Goal: Task Accomplishment & Management: Complete application form

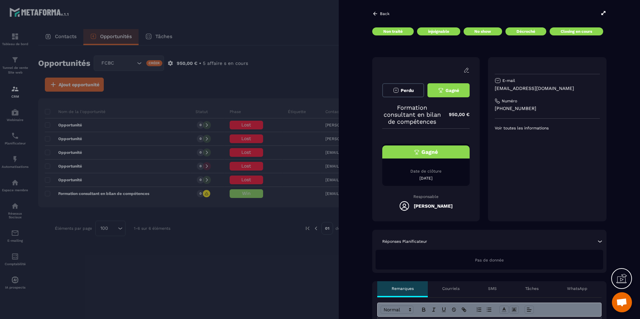
scroll to position [222, 0]
click at [425, 169] on p "Date de clôture" at bounding box center [425, 171] width 87 height 5
click at [445, 87] on button "Gagné" at bounding box center [448, 90] width 42 height 14
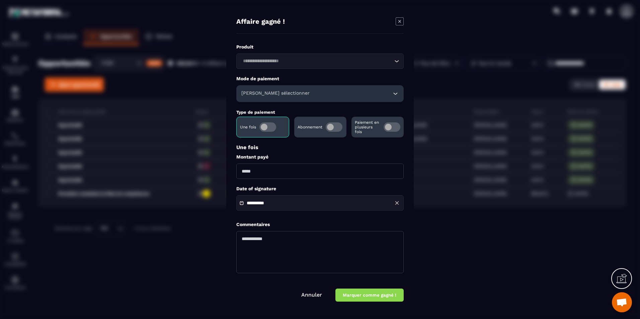
click at [388, 127] on span "Modal window" at bounding box center [392, 126] width 17 height 9
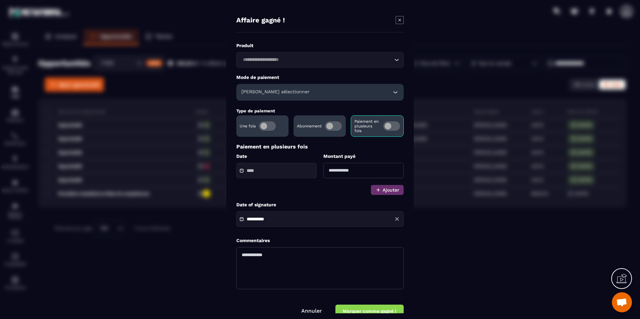
click at [275, 172] on input "Modal window" at bounding box center [270, 170] width 47 height 5
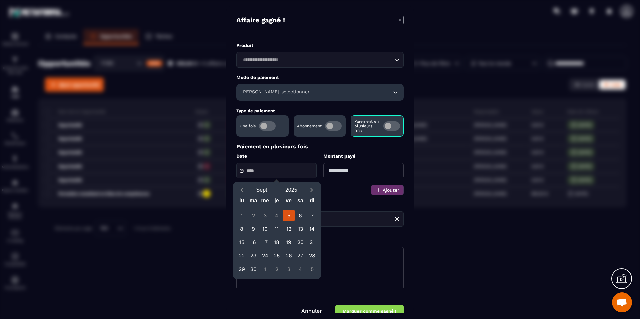
click at [287, 217] on div "5" at bounding box center [289, 216] width 12 height 12
type input "**********"
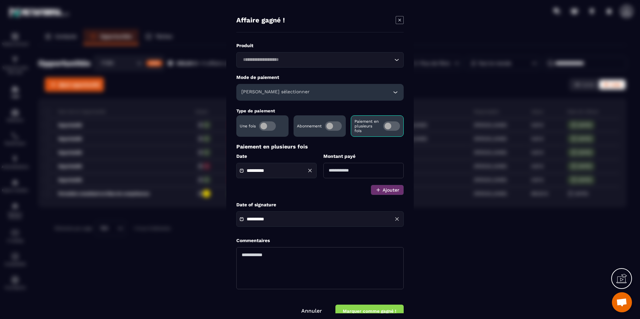
click at [345, 171] on input "Modal window" at bounding box center [363, 170] width 80 height 15
type input "***"
click at [386, 190] on button "Ajouter" at bounding box center [387, 190] width 33 height 10
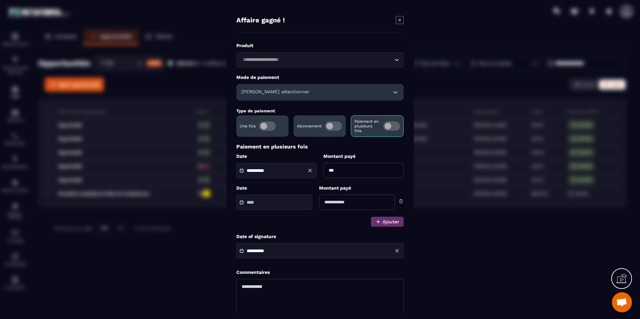
click at [269, 205] on input "Modal window" at bounding box center [270, 202] width 47 height 5
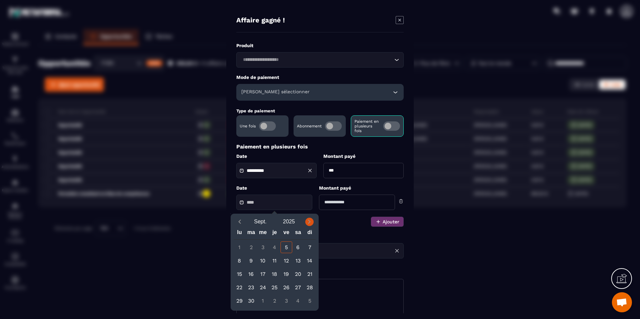
click at [307, 221] on icon "Next month" at bounding box center [309, 222] width 7 height 7
click at [240, 262] on div "6" at bounding box center [240, 261] width 12 height 12
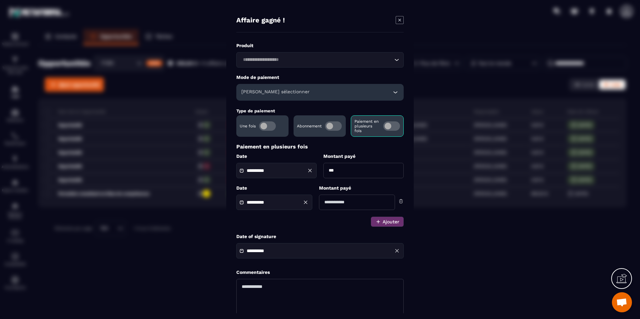
click at [344, 202] on input "Modal window" at bounding box center [357, 202] width 76 height 15
click at [283, 204] on input "**********" at bounding box center [270, 202] width 47 height 5
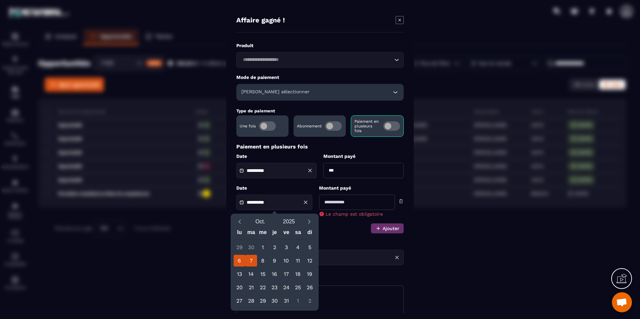
click at [250, 260] on div "7" at bounding box center [251, 261] width 12 height 12
type input "**********"
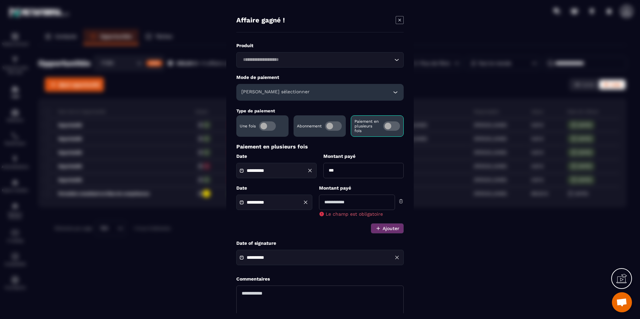
click at [342, 202] on input "Modal window" at bounding box center [357, 202] width 76 height 15
type input "***"
click at [312, 226] on div "**********" at bounding box center [319, 189] width 167 height 90
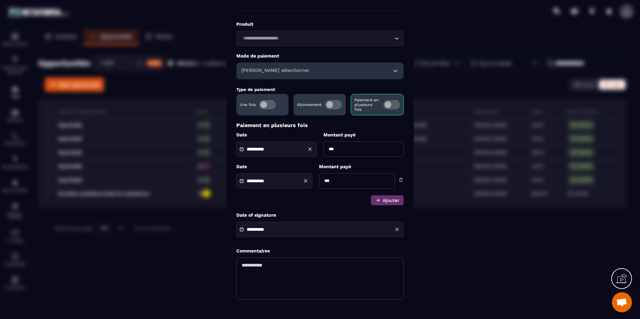
scroll to position [46, 0]
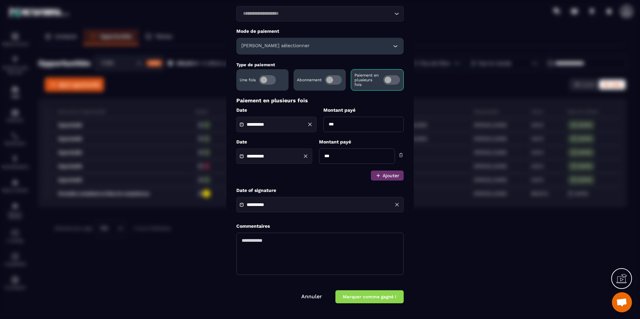
click at [294, 203] on input "**********" at bounding box center [270, 204] width 47 height 5
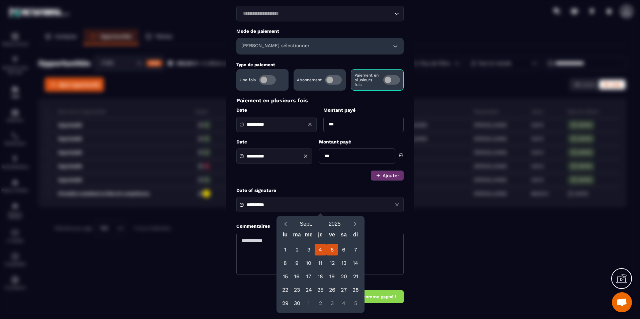
click at [319, 249] on div "4" at bounding box center [321, 250] width 12 height 12
type input "**********"
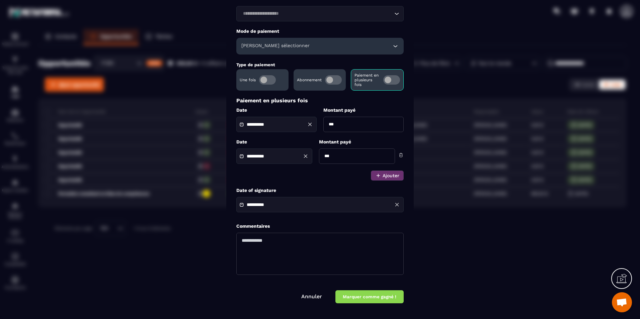
click at [275, 208] on input "**********" at bounding box center [270, 204] width 47 height 5
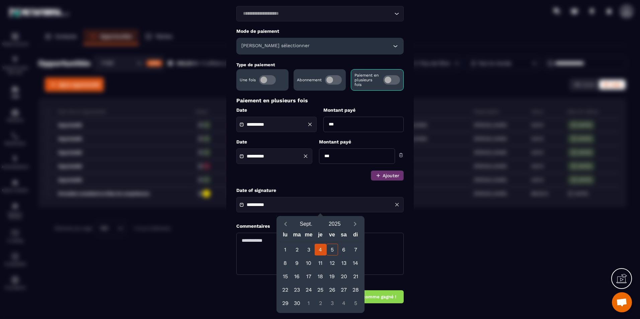
click at [268, 216] on div "**********" at bounding box center [319, 138] width 167 height 284
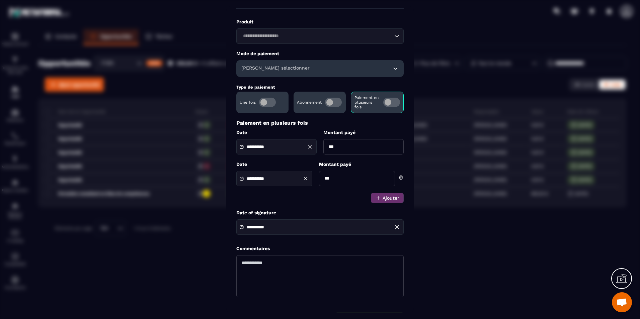
scroll to position [0, 0]
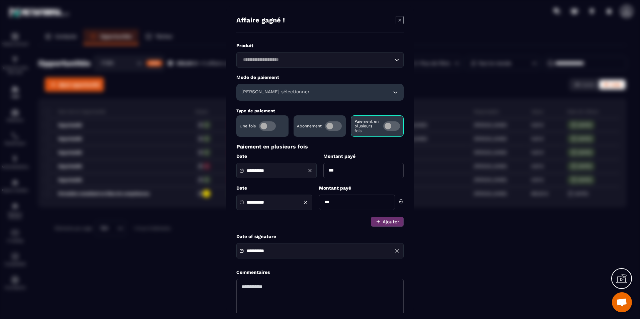
click at [268, 93] on h6 "[PERSON_NAME] sélectionner" at bounding box center [275, 92] width 68 height 7
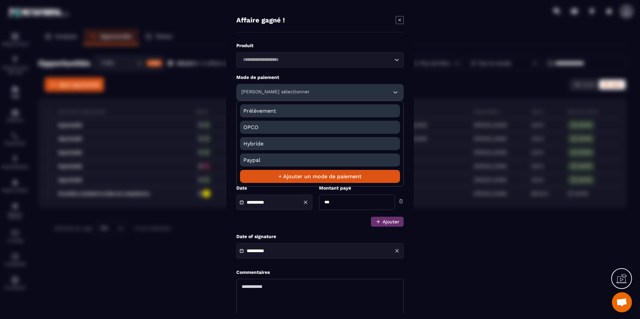
click at [294, 176] on li "+ Ajouter un mode de paiement" at bounding box center [320, 176] width 160 height 13
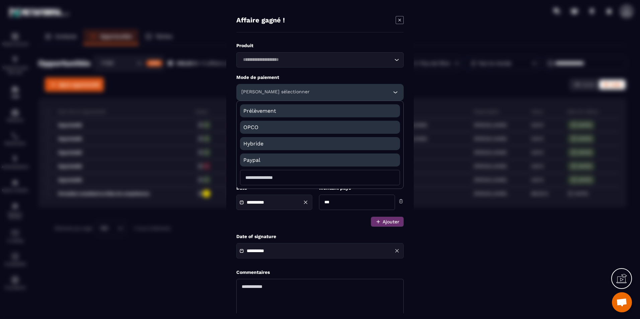
click at [294, 177] on input "Modal window" at bounding box center [320, 177] width 160 height 15
type input "********"
click at [287, 219] on div "**********" at bounding box center [319, 185] width 167 height 83
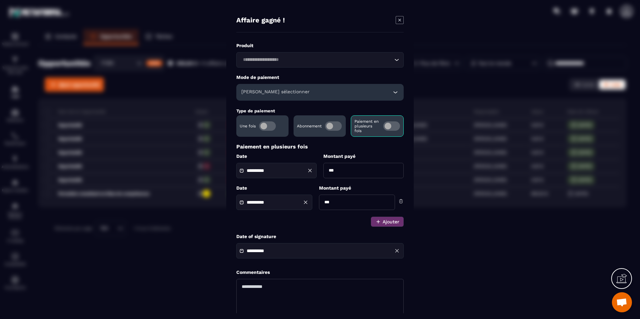
click at [282, 89] on h6 "[PERSON_NAME] sélectionner" at bounding box center [275, 92] width 68 height 7
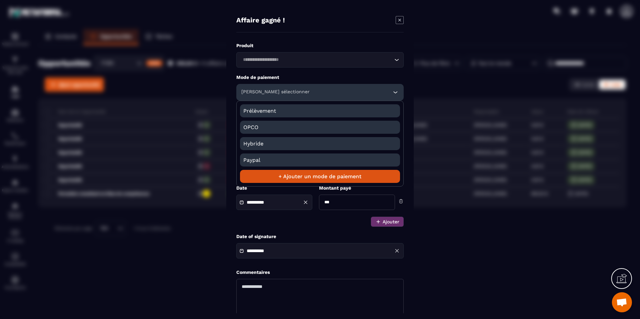
click at [310, 179] on li "+ Ajouter un mode de paiement" at bounding box center [320, 176] width 160 height 13
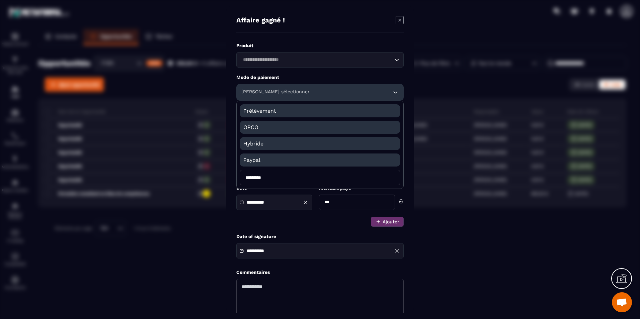
click at [310, 179] on input "********" at bounding box center [320, 177] width 160 height 15
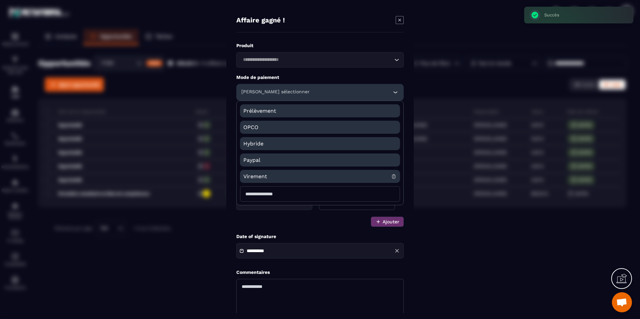
click at [333, 177] on span "Virement" at bounding box center [317, 176] width 148 height 13
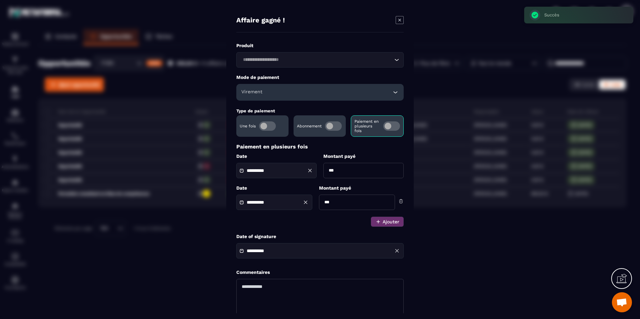
click at [284, 64] on div "Loading..." at bounding box center [319, 59] width 167 height 15
click at [292, 57] on input "Search for option" at bounding box center [317, 59] width 152 height 7
click at [309, 68] on ul "Veuillez rechercher" at bounding box center [319, 72] width 167 height 10
click at [310, 71] on span "Veuillez rechercher" at bounding box center [320, 72] width 45 height 5
click at [312, 73] on span "Veuillez rechercher" at bounding box center [320, 72] width 45 height 5
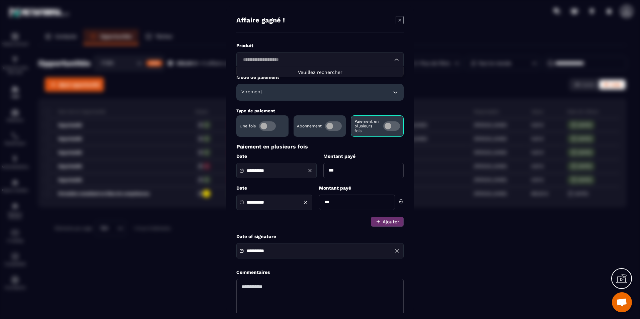
click at [312, 73] on span "Veuillez rechercher" at bounding box center [320, 72] width 45 height 5
click at [315, 60] on input "Search for option" at bounding box center [317, 59] width 152 height 7
type input "*********"
click at [310, 48] on label "Produit" at bounding box center [319, 46] width 167 height 6
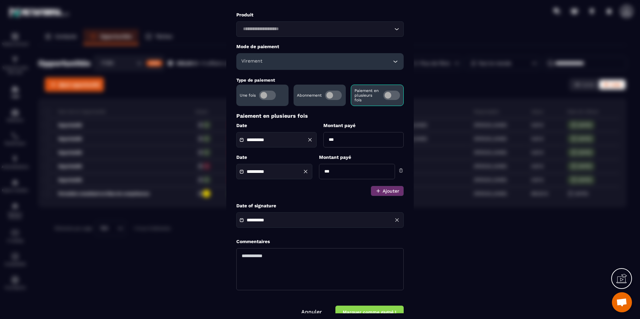
scroll to position [46, 0]
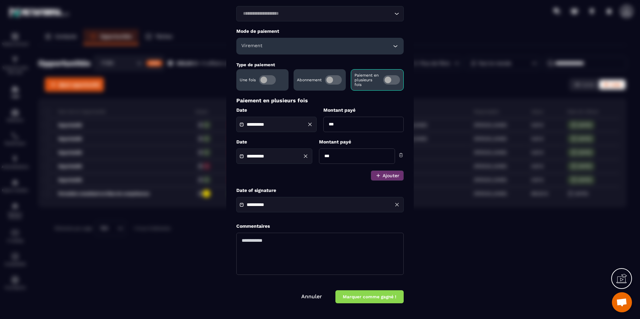
click at [373, 299] on button "Marquer comme gagné !" at bounding box center [369, 297] width 68 height 13
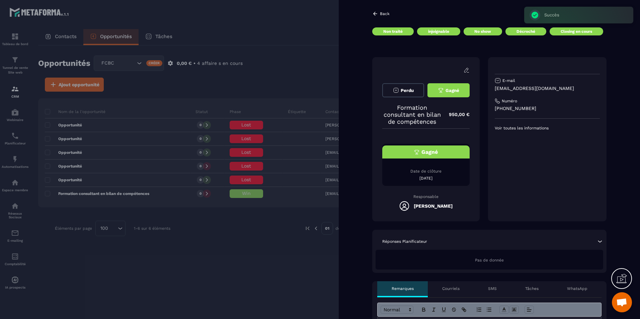
drag, startPoint x: 590, startPoint y: 118, endPoint x: 590, endPoint y: 124, distance: 5.4
drag, startPoint x: 590, startPoint y: 124, endPoint x: 272, endPoint y: 259, distance: 345.4
click at [271, 259] on div at bounding box center [320, 159] width 640 height 319
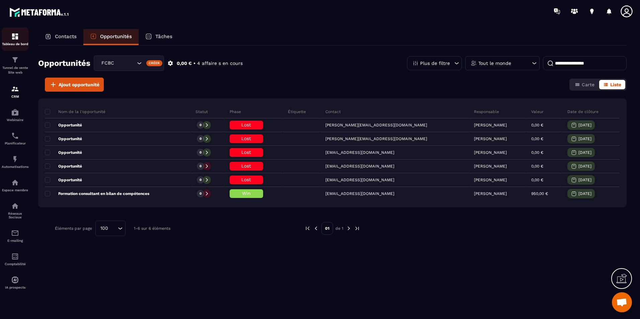
click at [17, 37] on img at bounding box center [15, 36] width 8 height 8
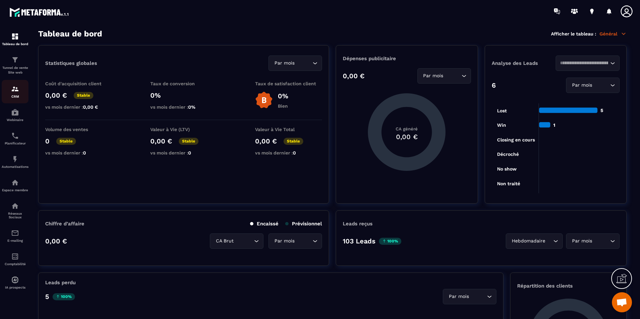
click at [22, 98] on link "CRM" at bounding box center [15, 91] width 27 height 23
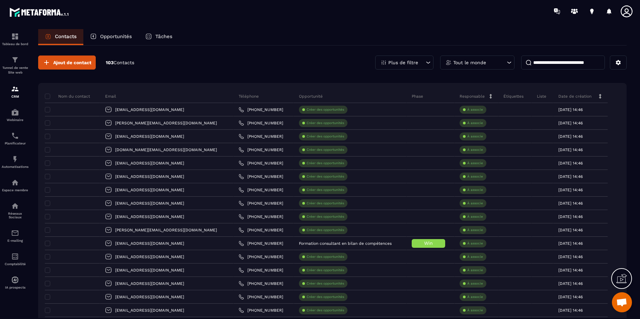
click at [234, 60] on div "Ajout de contact 103 Contacts Plus de filtre Tout le monde" at bounding box center [332, 63] width 588 height 14
click at [15, 37] on img at bounding box center [15, 36] width 8 height 8
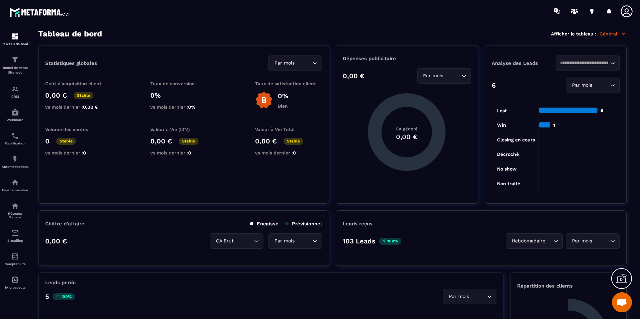
click at [631, 13] on icon at bounding box center [626, 11] width 13 height 13
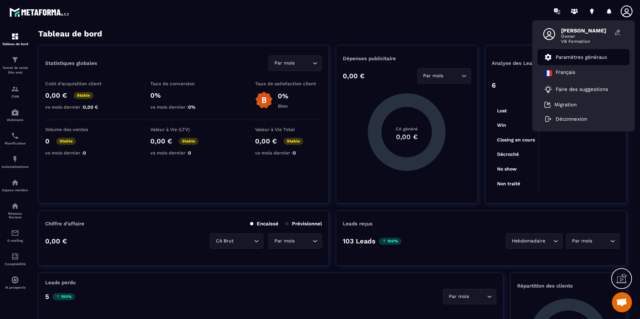
click at [588, 59] on p "Paramètres généraux" at bounding box center [582, 57] width 52 height 6
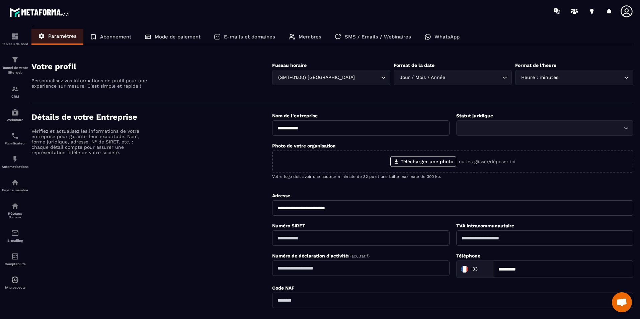
click at [228, 37] on p "E-mails et domaines" at bounding box center [249, 37] width 51 height 6
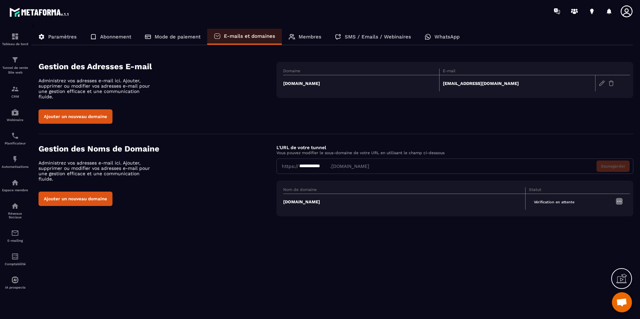
click at [165, 36] on p "Mode de paiement" at bounding box center [178, 37] width 46 height 6
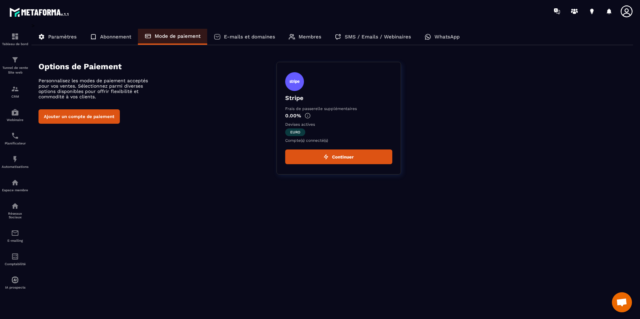
click at [108, 38] on p "Abonnement" at bounding box center [115, 37] width 31 height 6
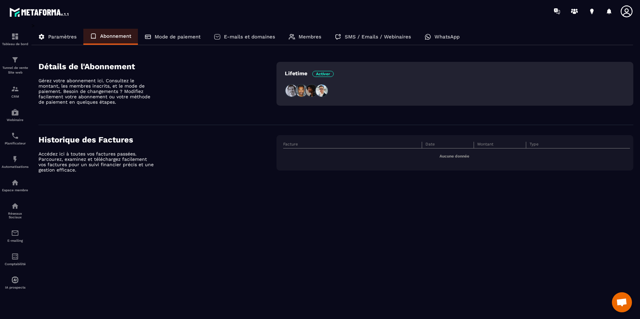
click at [64, 36] on p "Paramètres" at bounding box center [62, 37] width 28 height 6
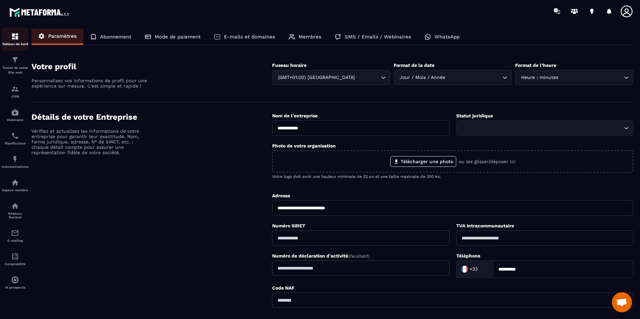
click at [20, 37] on div "Tableau de bord" at bounding box center [15, 38] width 27 height 13
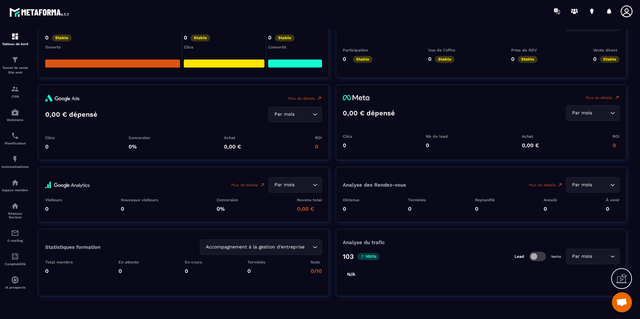
scroll to position [732, 0]
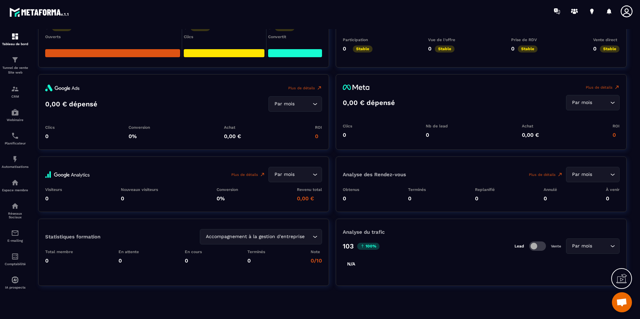
click at [536, 246] on span at bounding box center [537, 246] width 17 height 9
click at [305, 233] on div "Accompagnement à la gestion d'entreprise Loading..." at bounding box center [261, 236] width 122 height 15
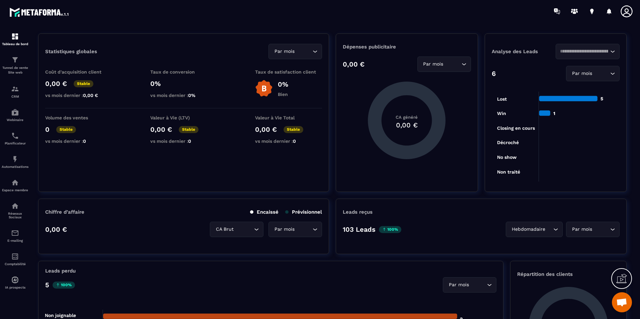
scroll to position [0, 0]
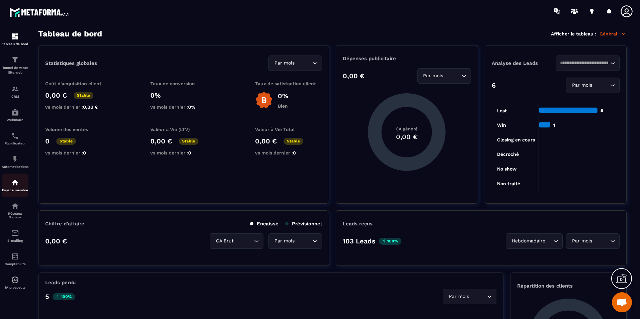
click at [15, 179] on img at bounding box center [15, 183] width 8 height 8
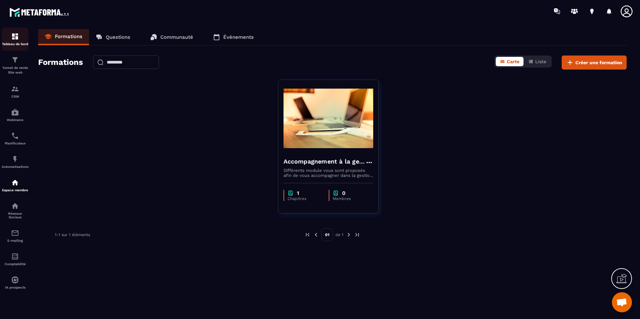
click at [11, 44] on p "Tableau de bord" at bounding box center [15, 44] width 27 height 4
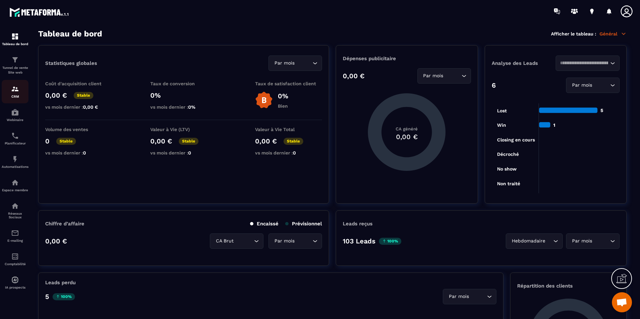
click at [8, 91] on div "CRM" at bounding box center [15, 91] width 27 height 13
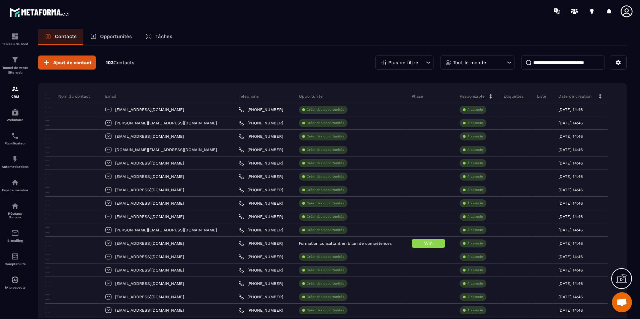
click at [407, 60] on p "Plus de filtre" at bounding box center [403, 62] width 30 height 5
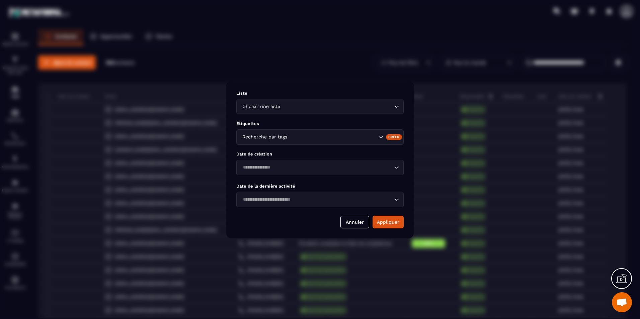
click at [407, 60] on div "Modal window" at bounding box center [320, 159] width 640 height 319
click at [347, 225] on button "Annuler" at bounding box center [354, 222] width 29 height 13
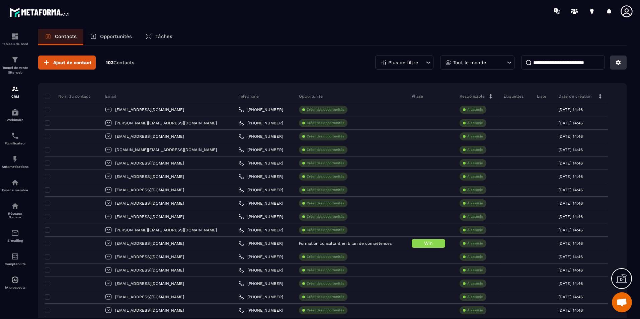
click at [622, 68] on button at bounding box center [618, 63] width 17 height 14
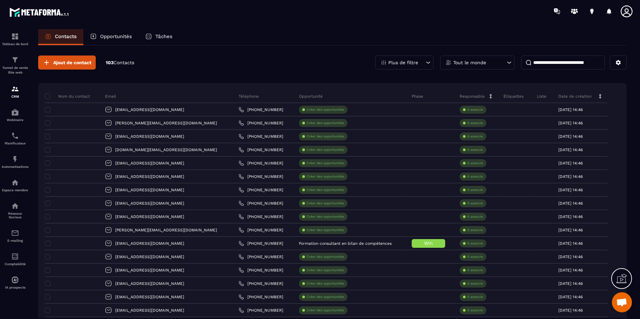
click at [491, 42] on div "Contacts Opportunités Tâches" at bounding box center [332, 37] width 588 height 16
click at [622, 303] on span "Ouvrir le chat" at bounding box center [621, 303] width 11 height 9
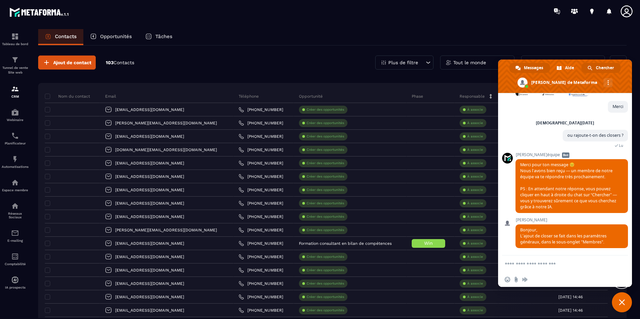
click at [599, 70] on span "Chercher" at bounding box center [605, 68] width 18 height 10
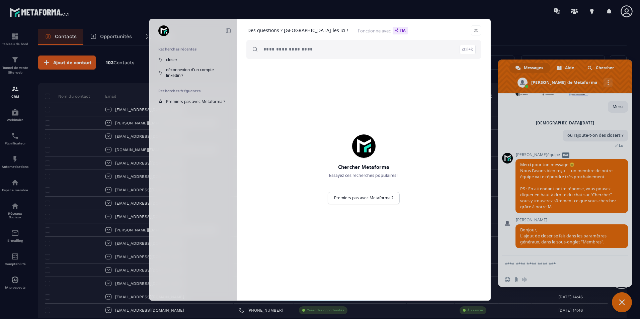
click at [316, 51] on input "search" at bounding box center [369, 49] width 212 height 19
type input "**********"
click at [463, 52] on link "Demander à l'AI Chercher" at bounding box center [451, 50] width 49 height 12
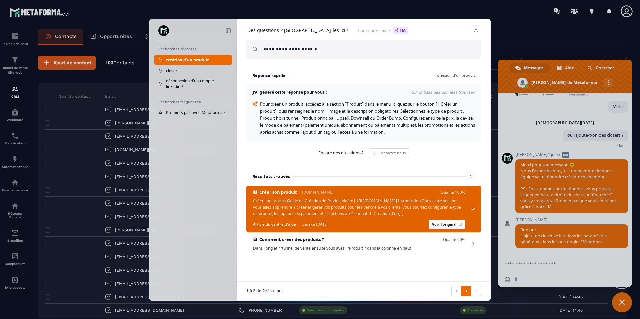
click at [448, 229] on link "Voir l'original" at bounding box center [447, 224] width 36 height 9
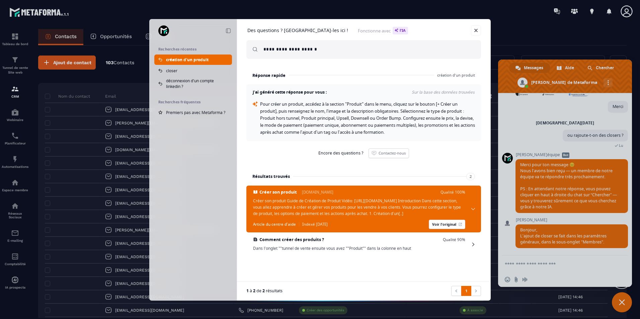
click at [38, 38] on div "**********" at bounding box center [320, 159] width 640 height 319
drag, startPoint x: 481, startPoint y: 30, endPoint x: 462, endPoint y: 38, distance: 20.6
click at [481, 30] on div "**********" at bounding box center [363, 43] width 253 height 48
drag, startPoint x: 472, startPoint y: 29, endPoint x: 439, endPoint y: 37, distance: 34.3
click at [472, 29] on link at bounding box center [476, 30] width 10 height 10
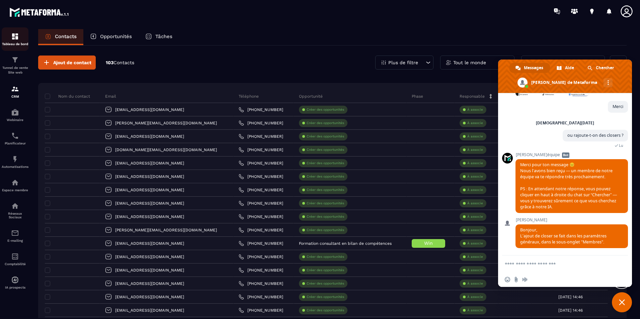
click at [12, 36] on img at bounding box center [15, 36] width 8 height 8
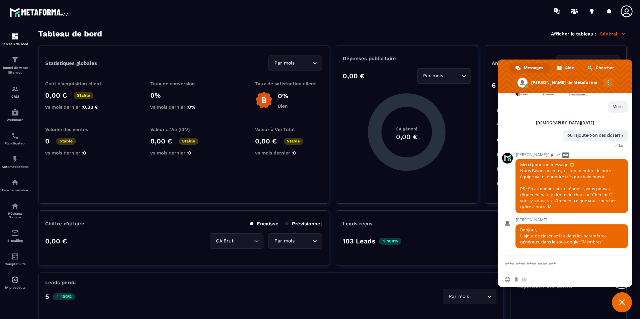
click at [510, 18] on div at bounding box center [359, 11] width 561 height 22
click at [620, 303] on span "Fermer le chat" at bounding box center [622, 303] width 6 height 6
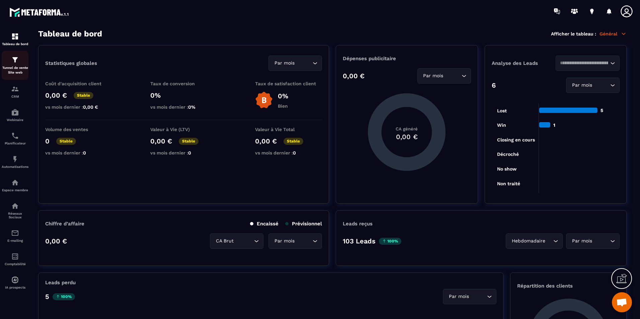
click at [22, 61] on div "Tunnel de vente Site web" at bounding box center [15, 65] width 27 height 19
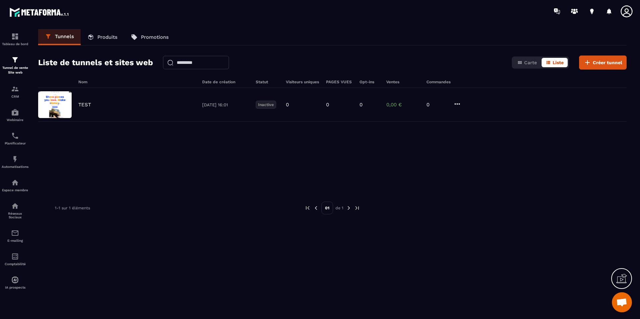
click at [97, 38] on p "Produits" at bounding box center [107, 37] width 20 height 6
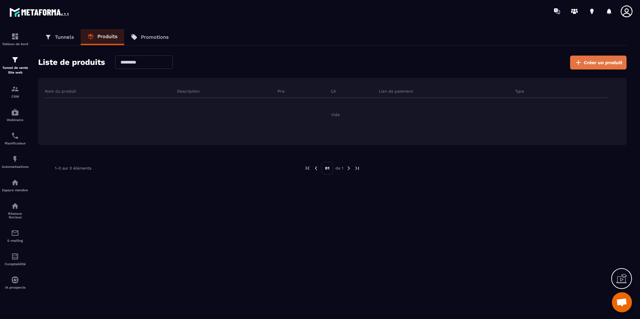
click at [588, 65] on span "Créer un produit" at bounding box center [603, 62] width 38 height 7
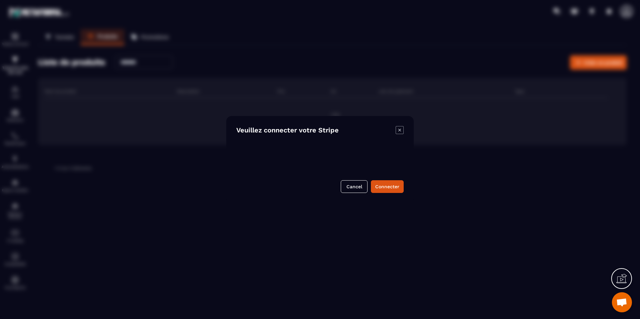
click at [402, 132] on icon "Modal window" at bounding box center [400, 130] width 8 height 8
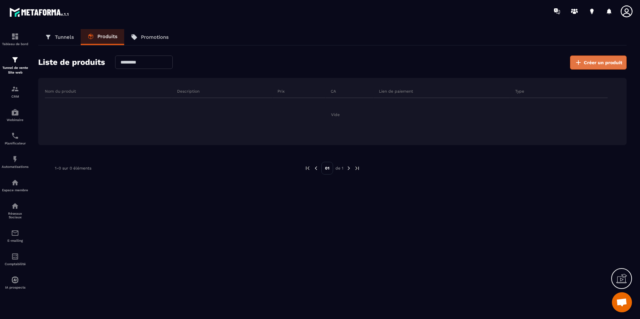
click at [608, 67] on button "Créer un produit" at bounding box center [598, 63] width 57 height 14
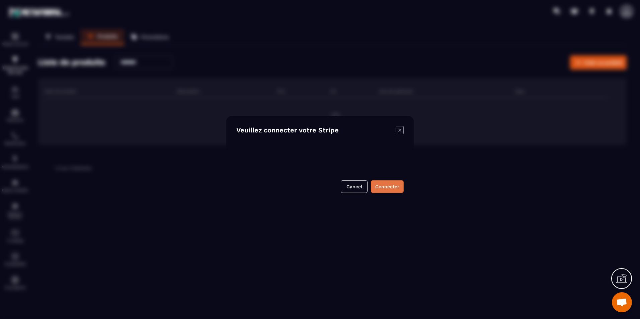
click at [387, 186] on button "Connecter" at bounding box center [387, 186] width 33 height 13
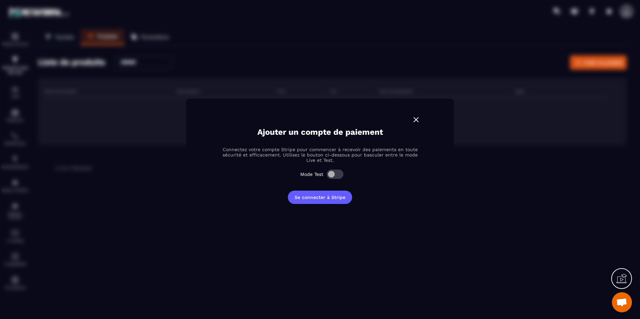
click at [413, 120] on img "Modal window" at bounding box center [416, 119] width 9 height 9
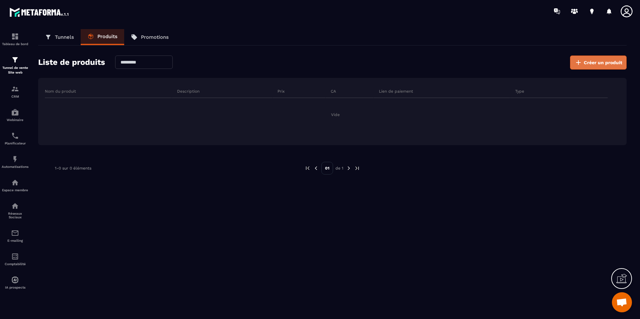
click at [581, 64] on icon at bounding box center [578, 63] width 8 height 8
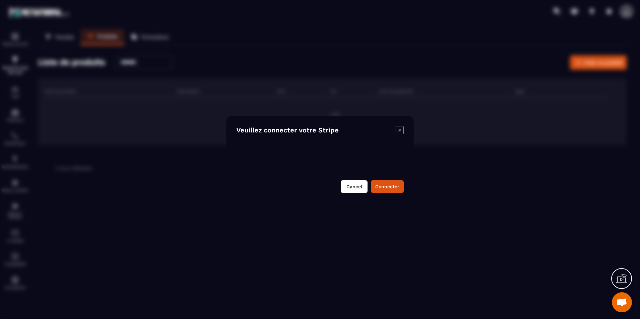
click at [361, 192] on button "Cancel" at bounding box center [354, 186] width 27 height 13
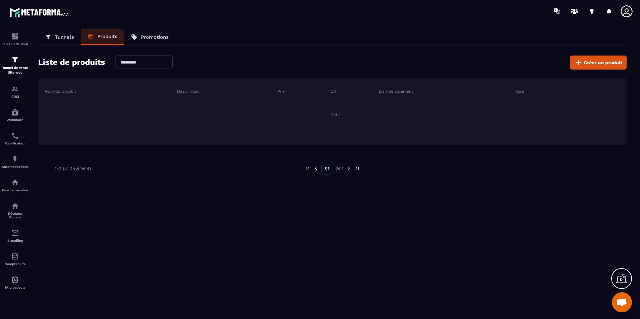
click at [60, 40] on link "Tunnels" at bounding box center [59, 37] width 43 height 16
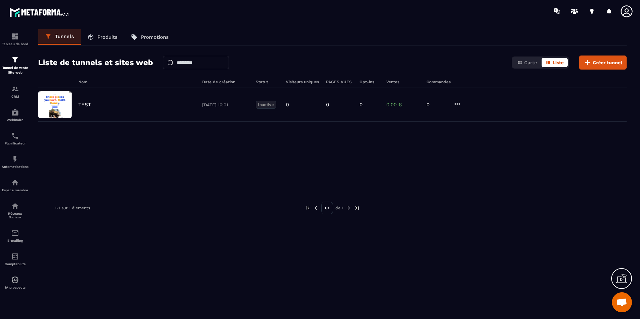
click at [98, 38] on p "Produits" at bounding box center [107, 37] width 20 height 6
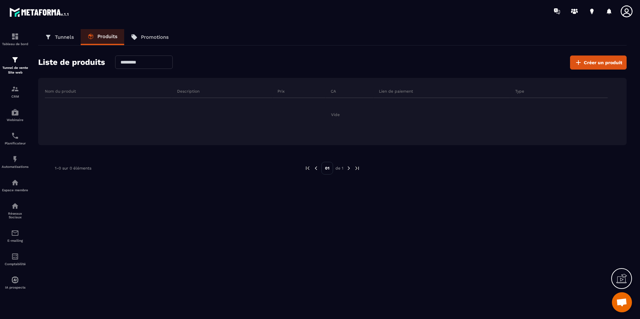
click at [147, 36] on p "Promotions" at bounding box center [155, 37] width 28 height 6
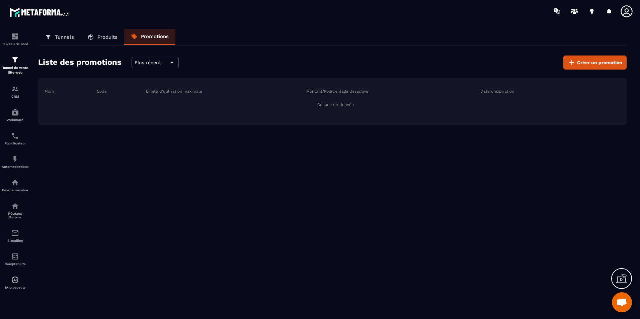
click at [113, 36] on p "Produits" at bounding box center [107, 37] width 20 height 6
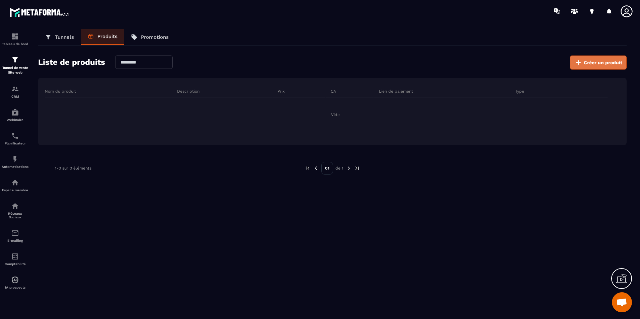
click at [582, 60] on icon at bounding box center [578, 63] width 8 height 8
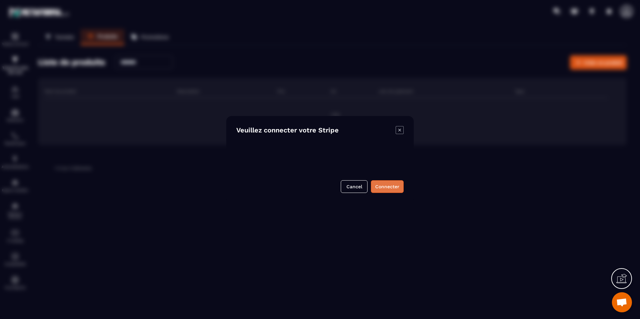
click at [391, 189] on button "Connecter" at bounding box center [387, 186] width 33 height 13
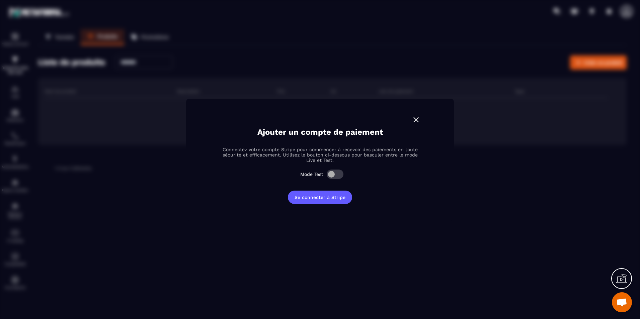
click at [337, 175] on span "Modal window" at bounding box center [335, 174] width 17 height 9
click at [345, 201] on button "Se connecter à Stripe" at bounding box center [320, 197] width 64 height 13
